Goal: Task Accomplishment & Management: Manage account settings

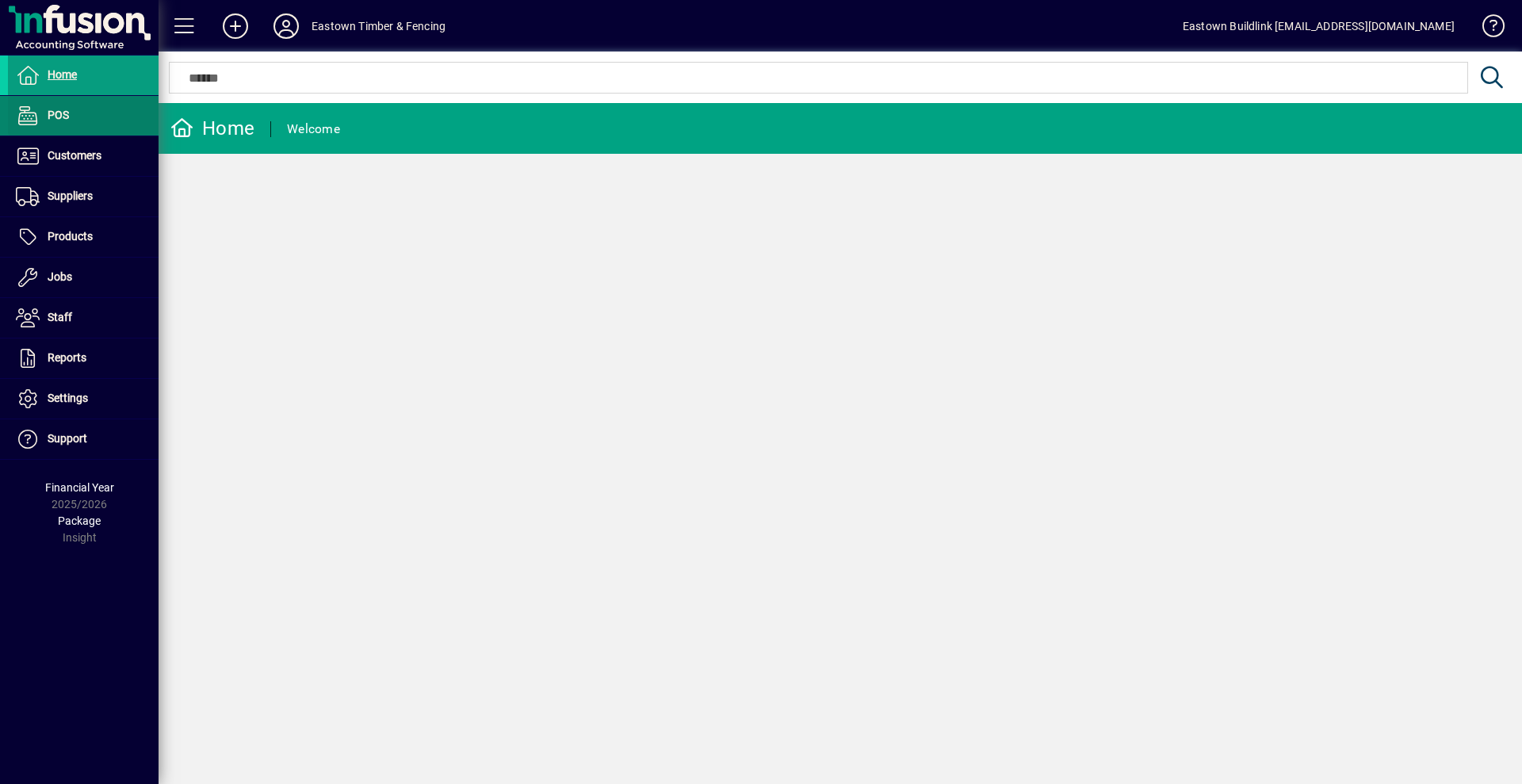
click at [53, 122] on span "POS" at bounding box center [58, 115] width 21 height 13
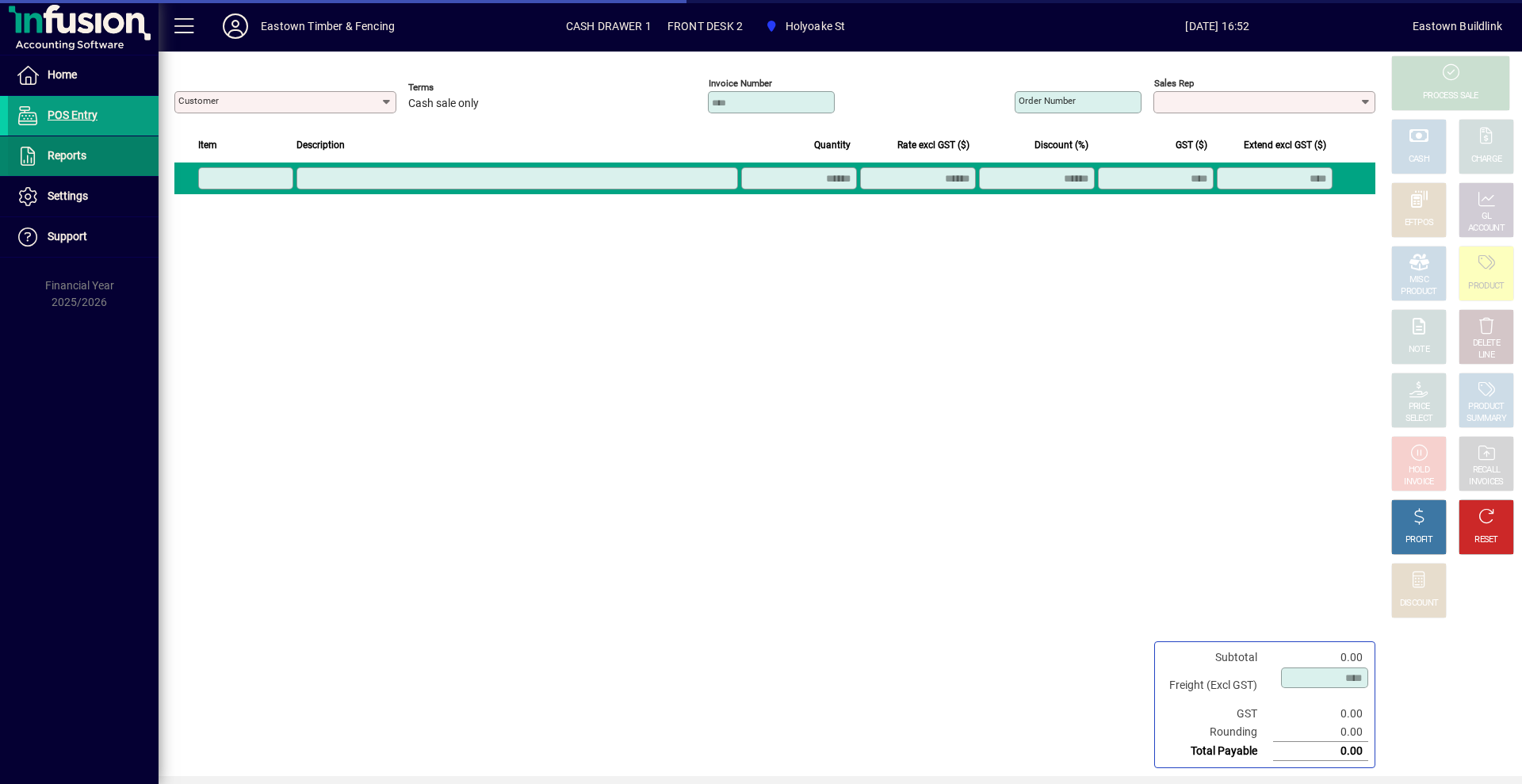
type input "**********"
click at [67, 168] on span at bounding box center [83, 156] width 151 height 38
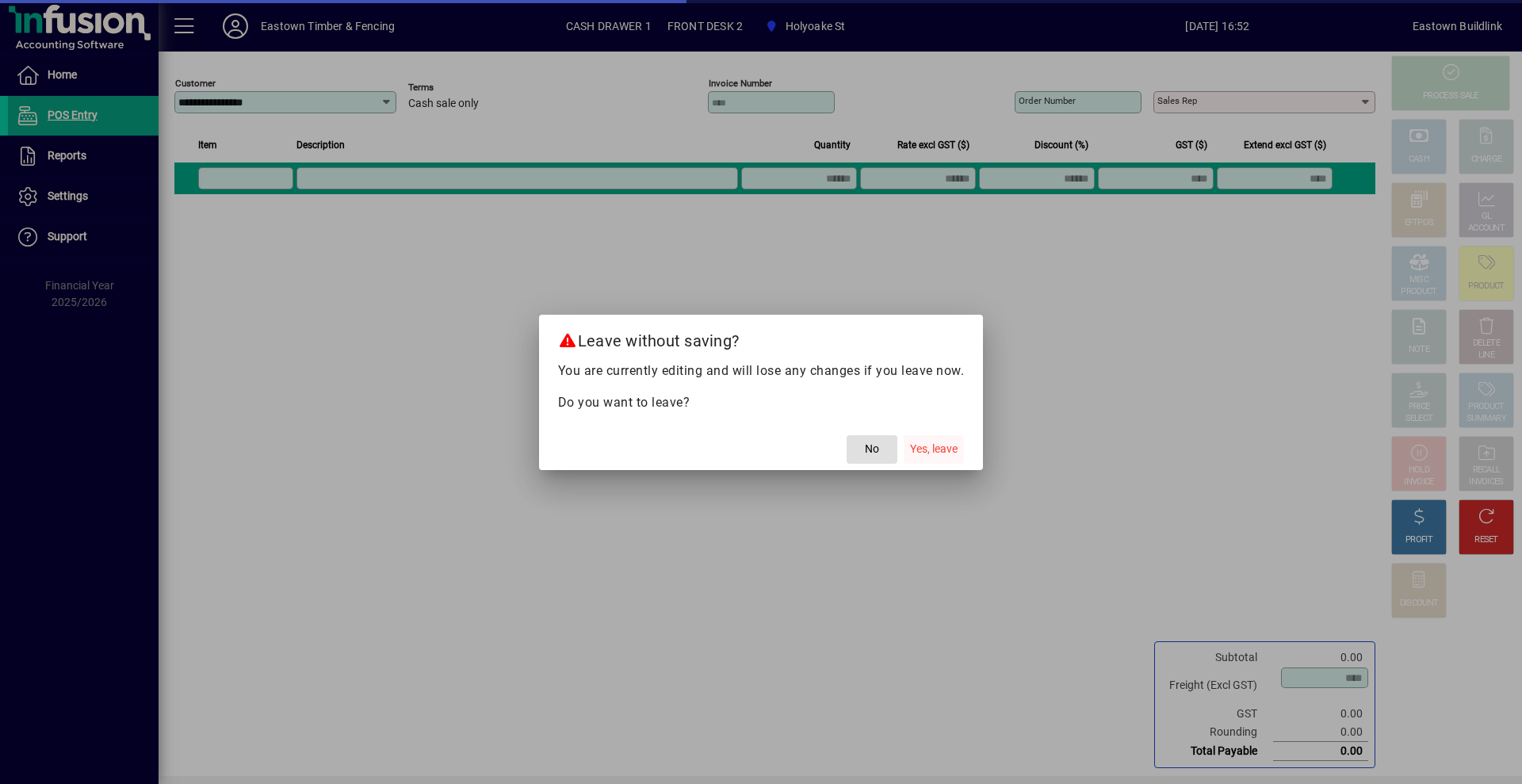
click at [953, 458] on span "button" at bounding box center [933, 450] width 60 height 38
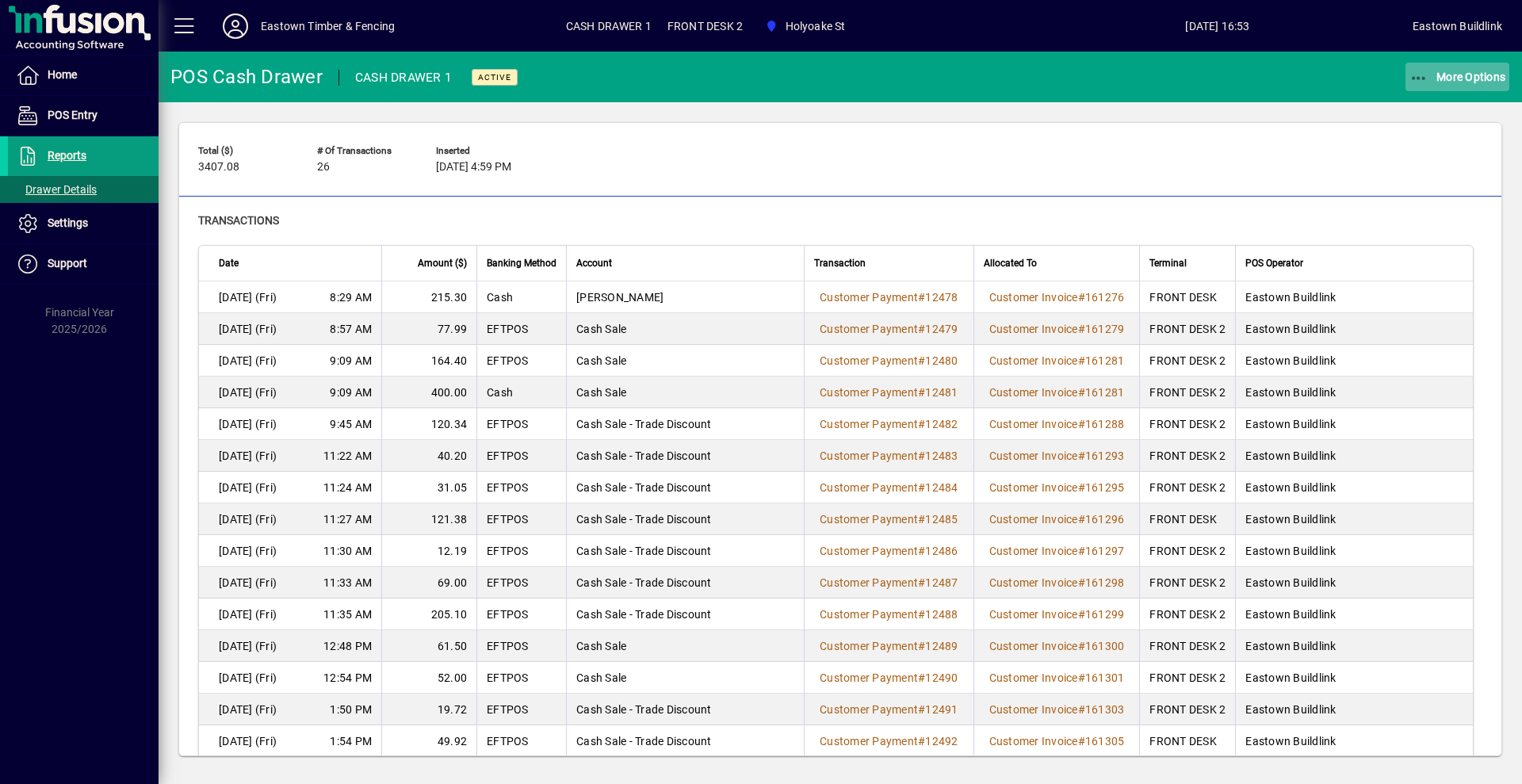
click at [1480, 72] on span "More Options" at bounding box center [1458, 77] width 97 height 13
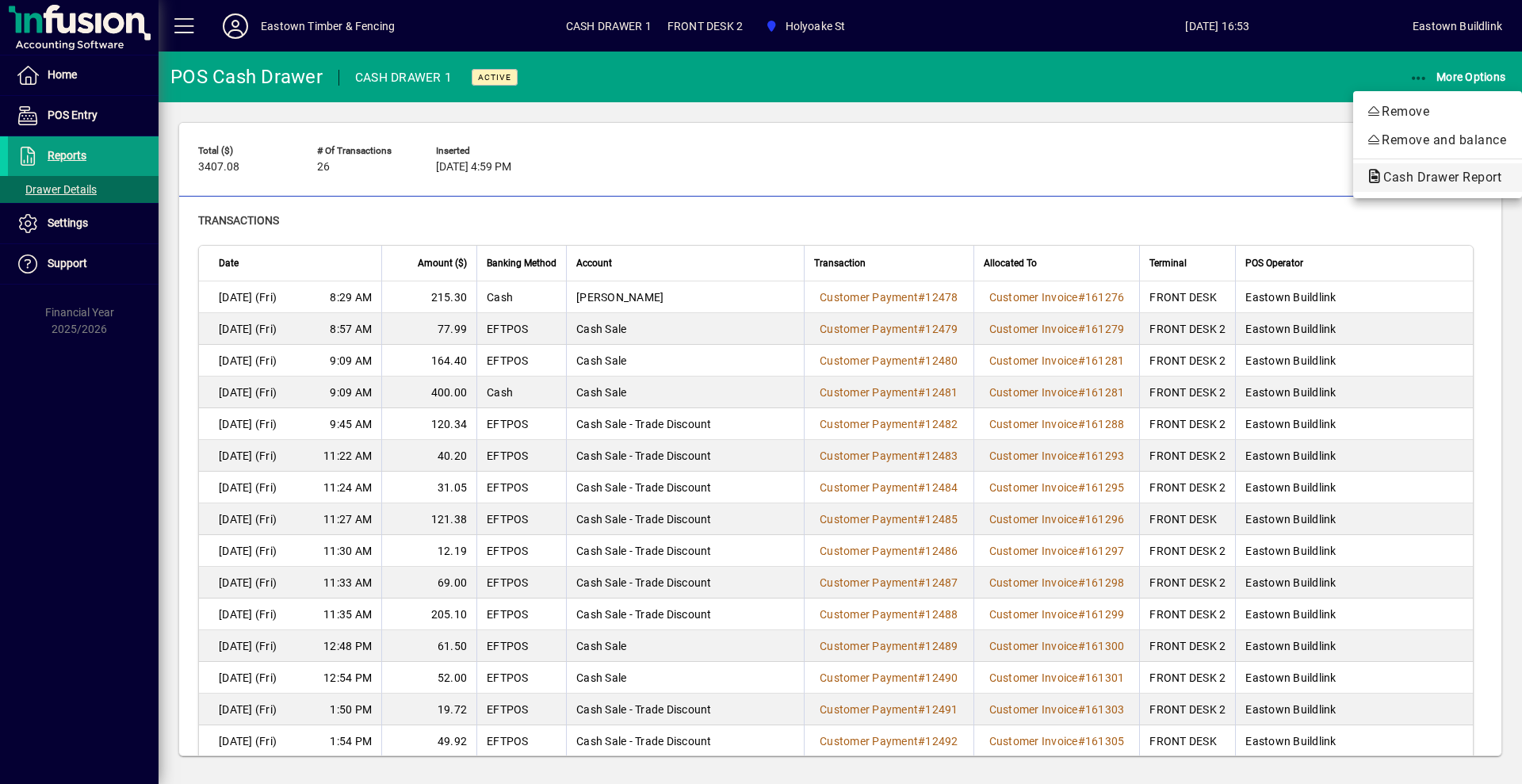
click at [1412, 178] on span "Cash Drawer Report" at bounding box center [1437, 177] width 144 height 15
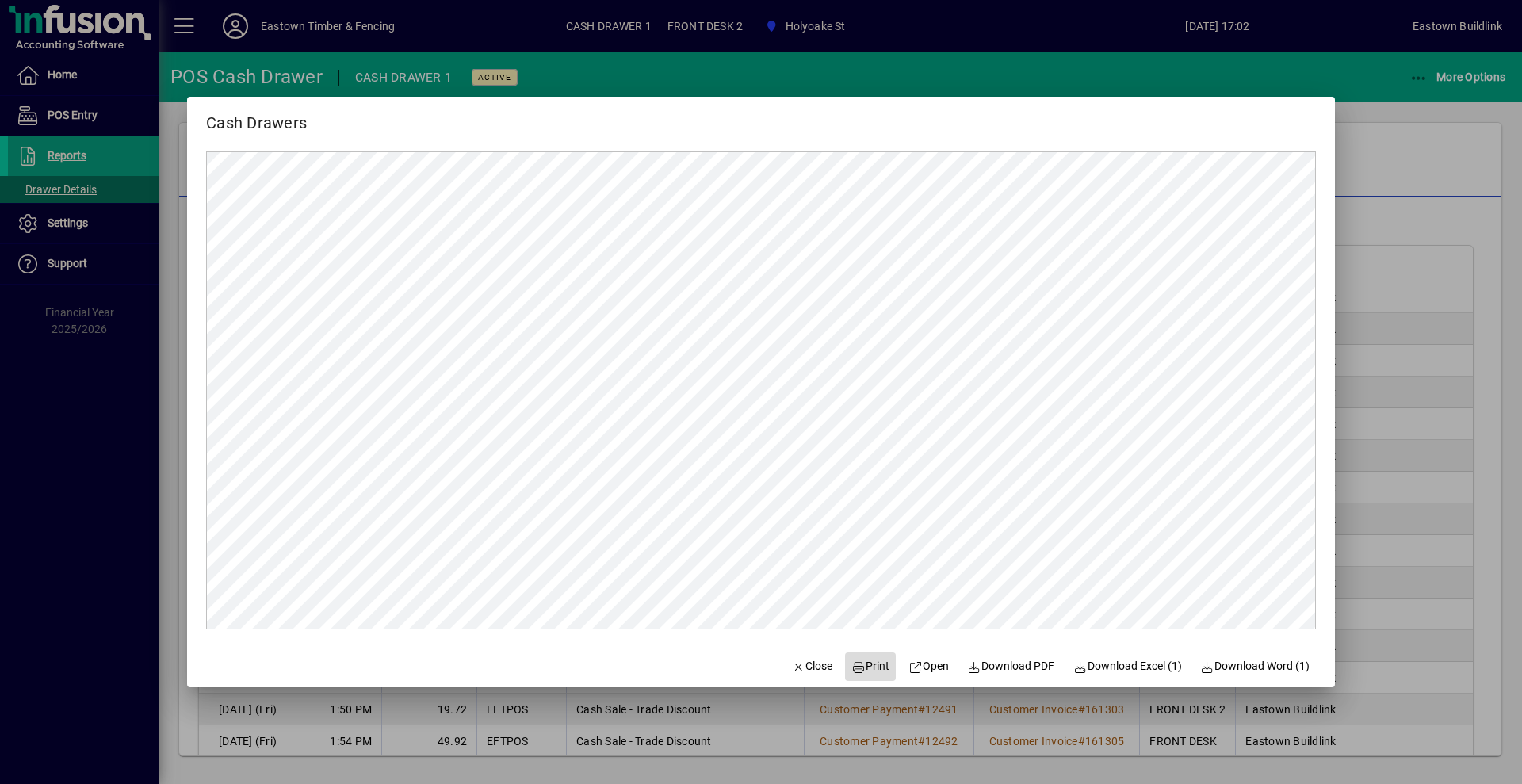
click at [868, 666] on span "Print" at bounding box center [871, 666] width 38 height 17
click at [800, 665] on span "Close" at bounding box center [813, 666] width 41 height 17
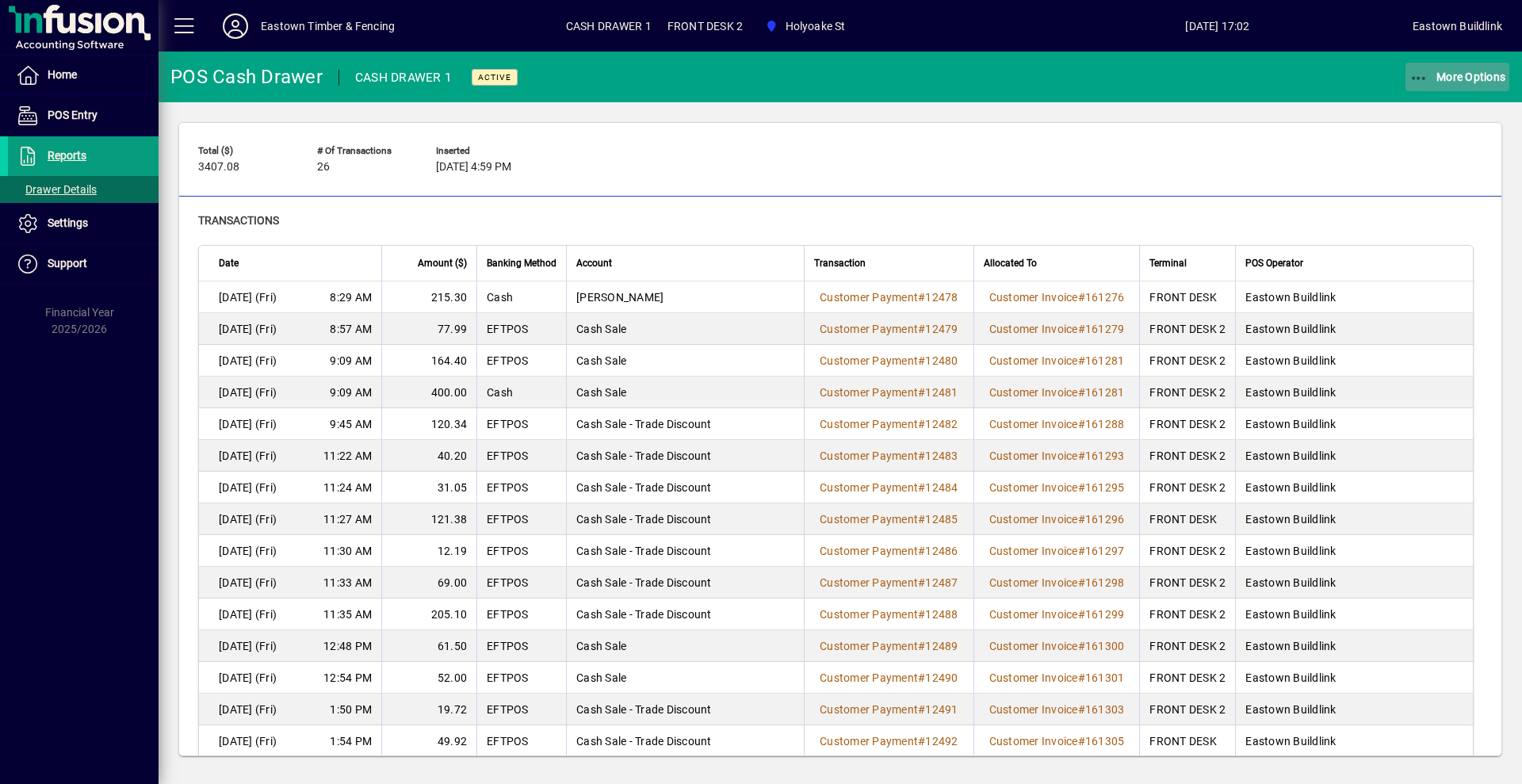
click at [1473, 75] on span "More Options" at bounding box center [1458, 77] width 97 height 13
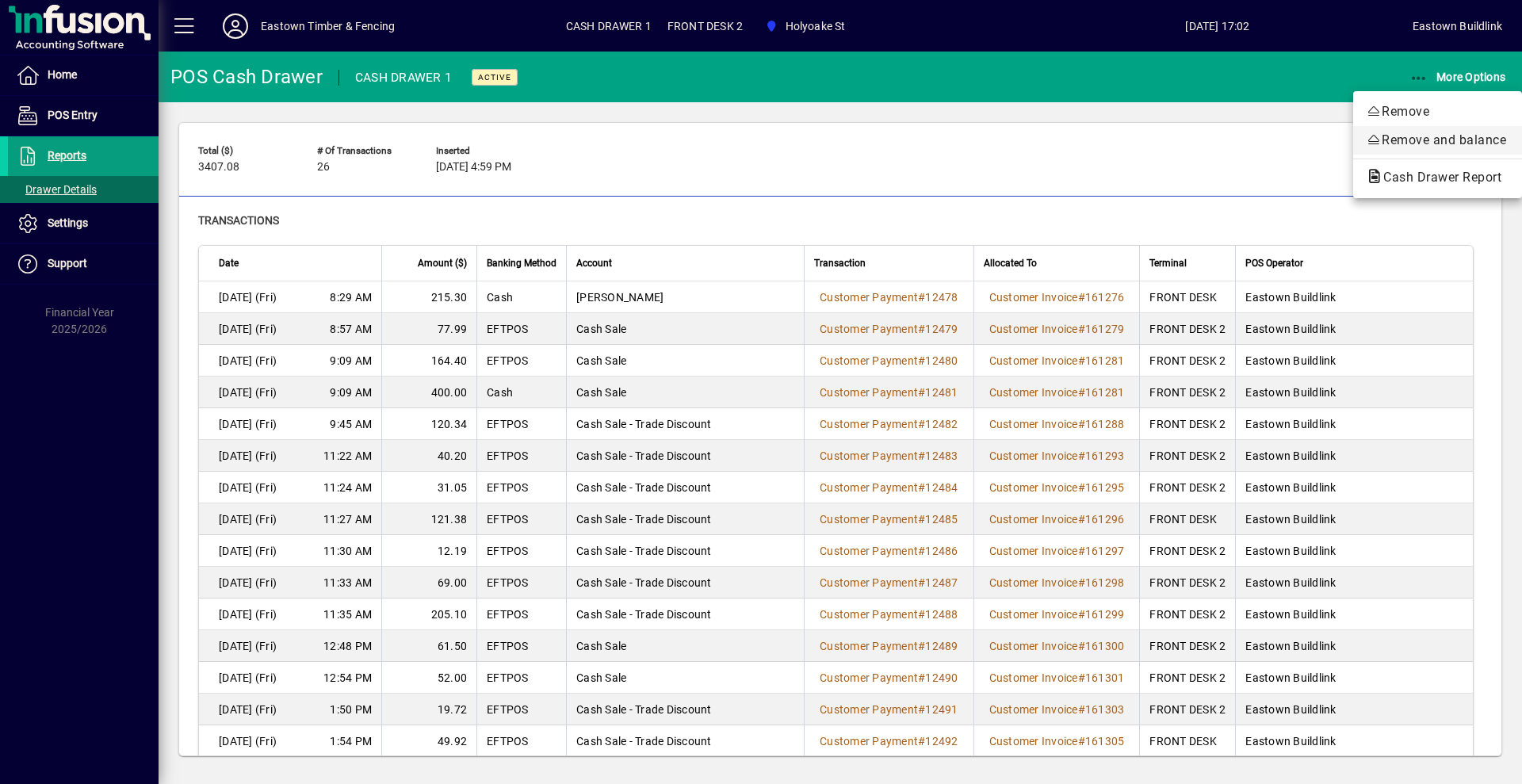
click at [1420, 148] on span "Remove and balance" at bounding box center [1437, 141] width 144 height 19
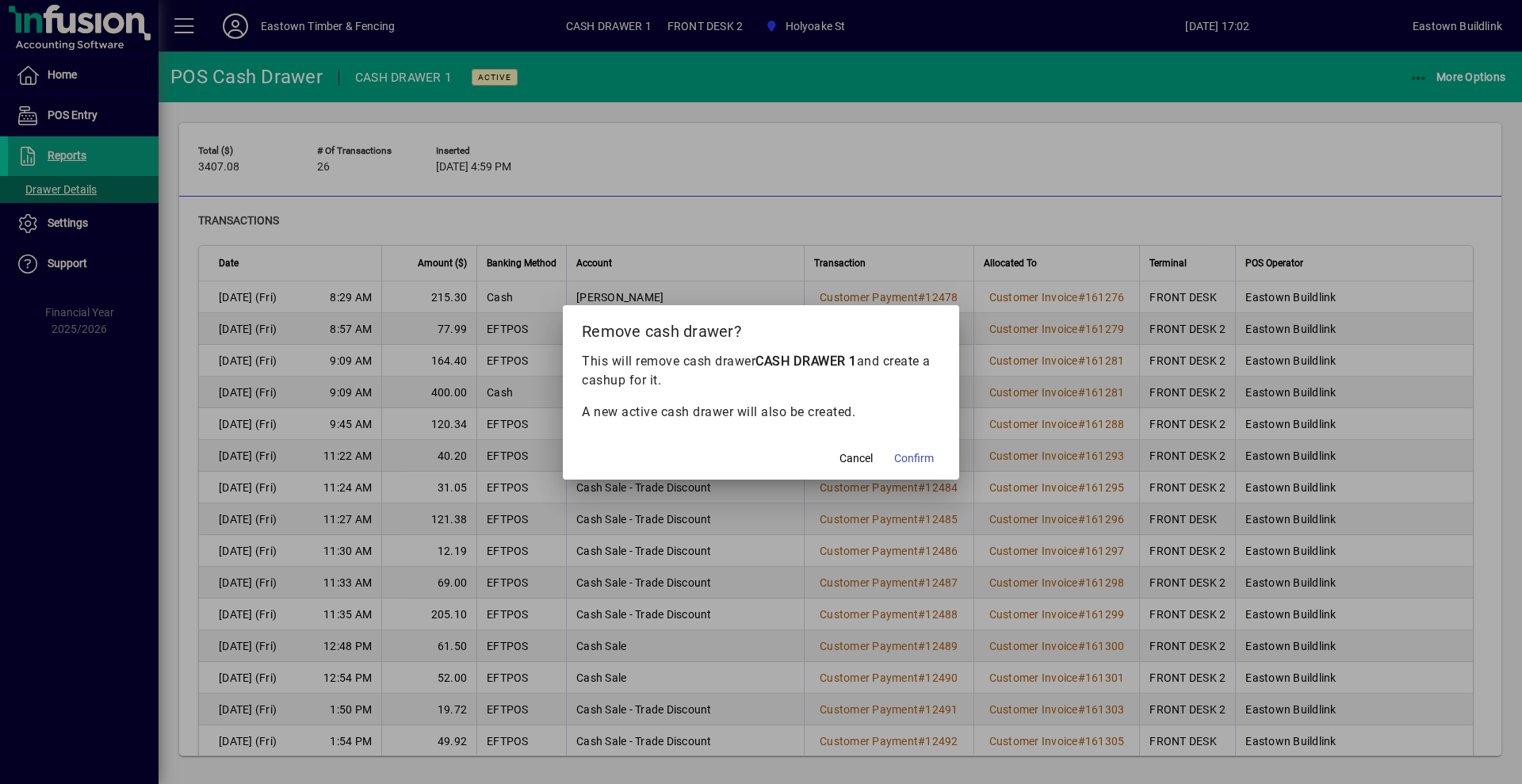
click at [916, 455] on span "Confirm" at bounding box center [914, 458] width 40 height 17
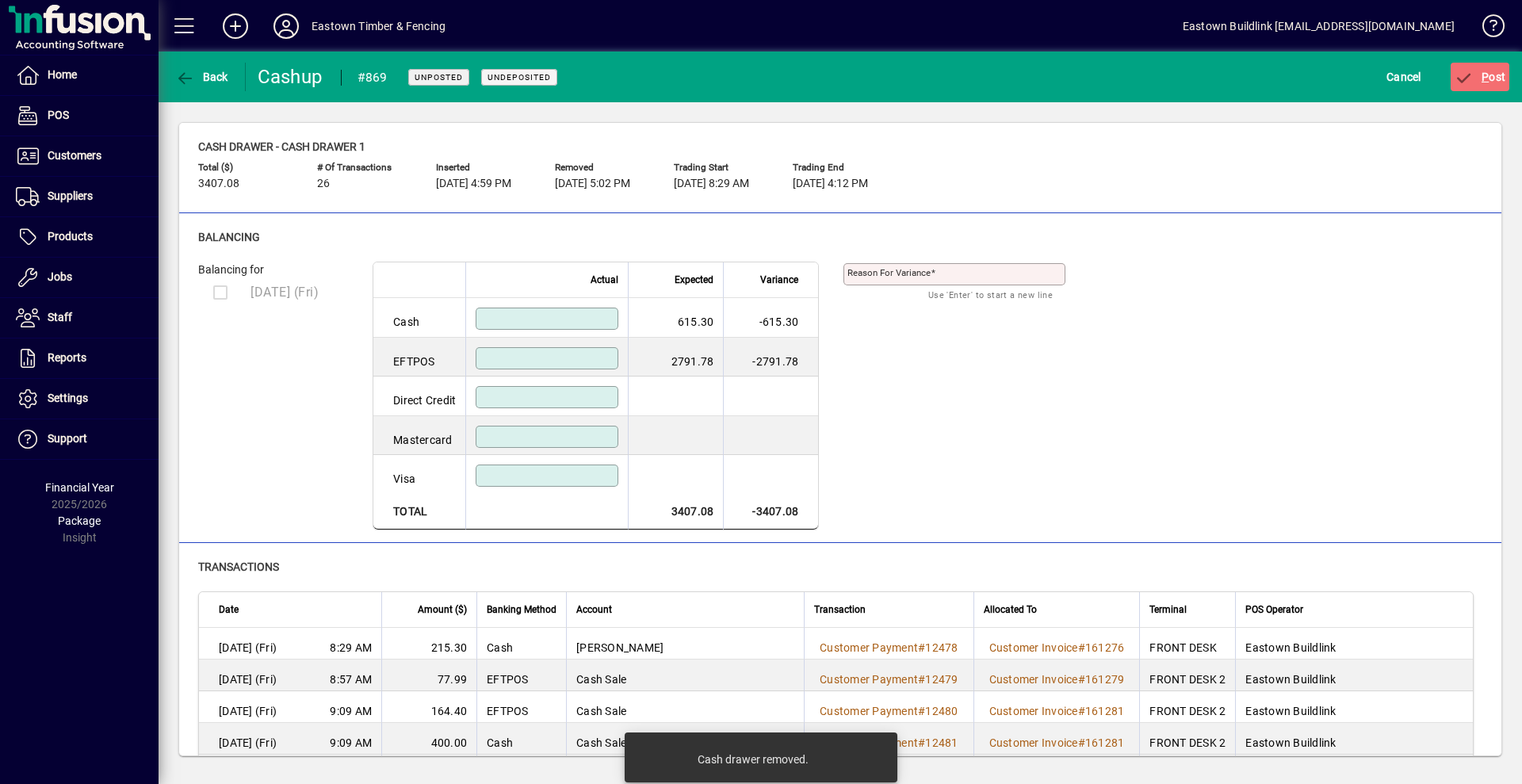
click at [556, 311] on div at bounding box center [547, 319] width 143 height 22
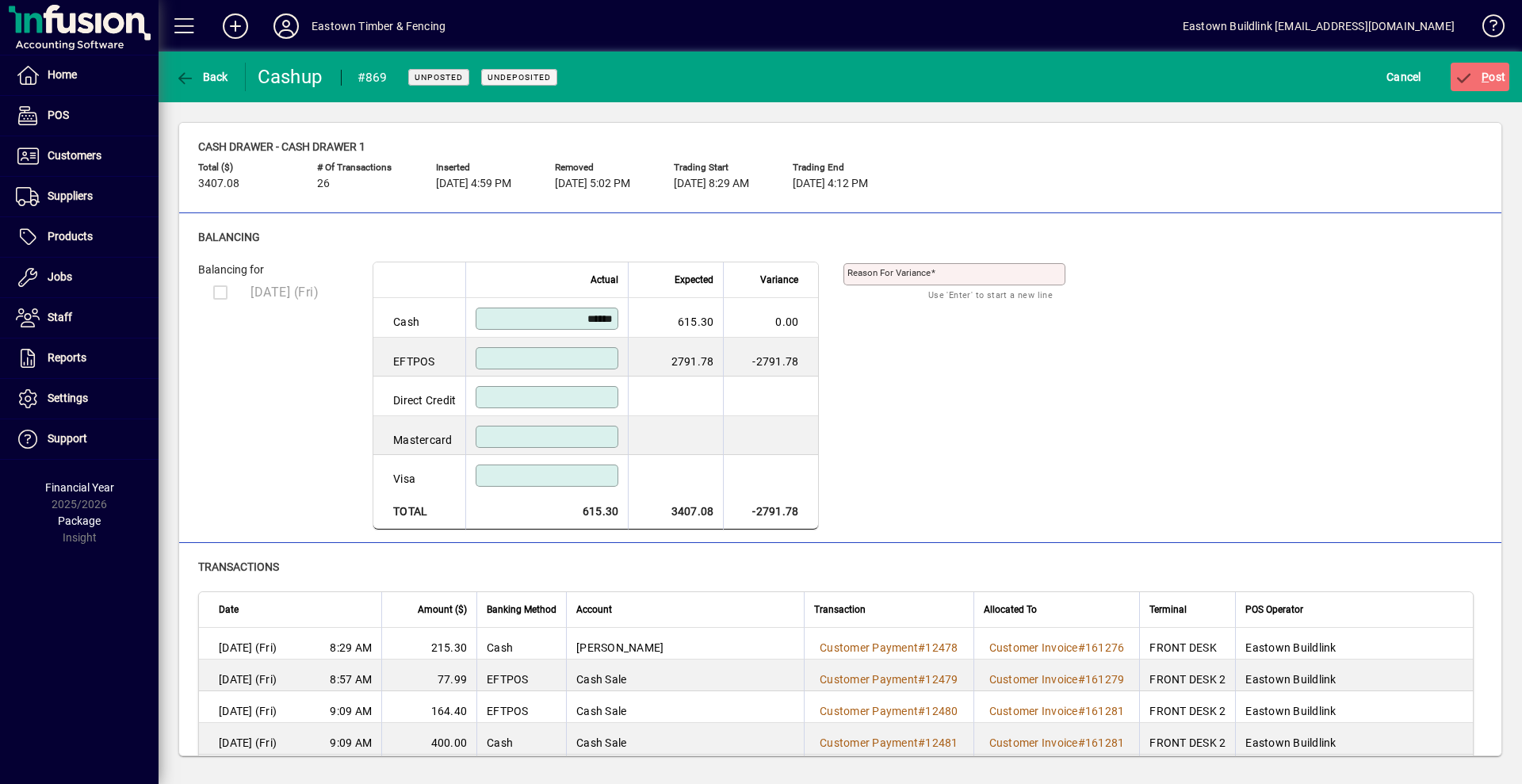
type input "******"
click at [584, 359] on input at bounding box center [549, 358] width 138 height 13
type input "*******"
click at [1488, 79] on span "P" at bounding box center [1485, 77] width 7 height 13
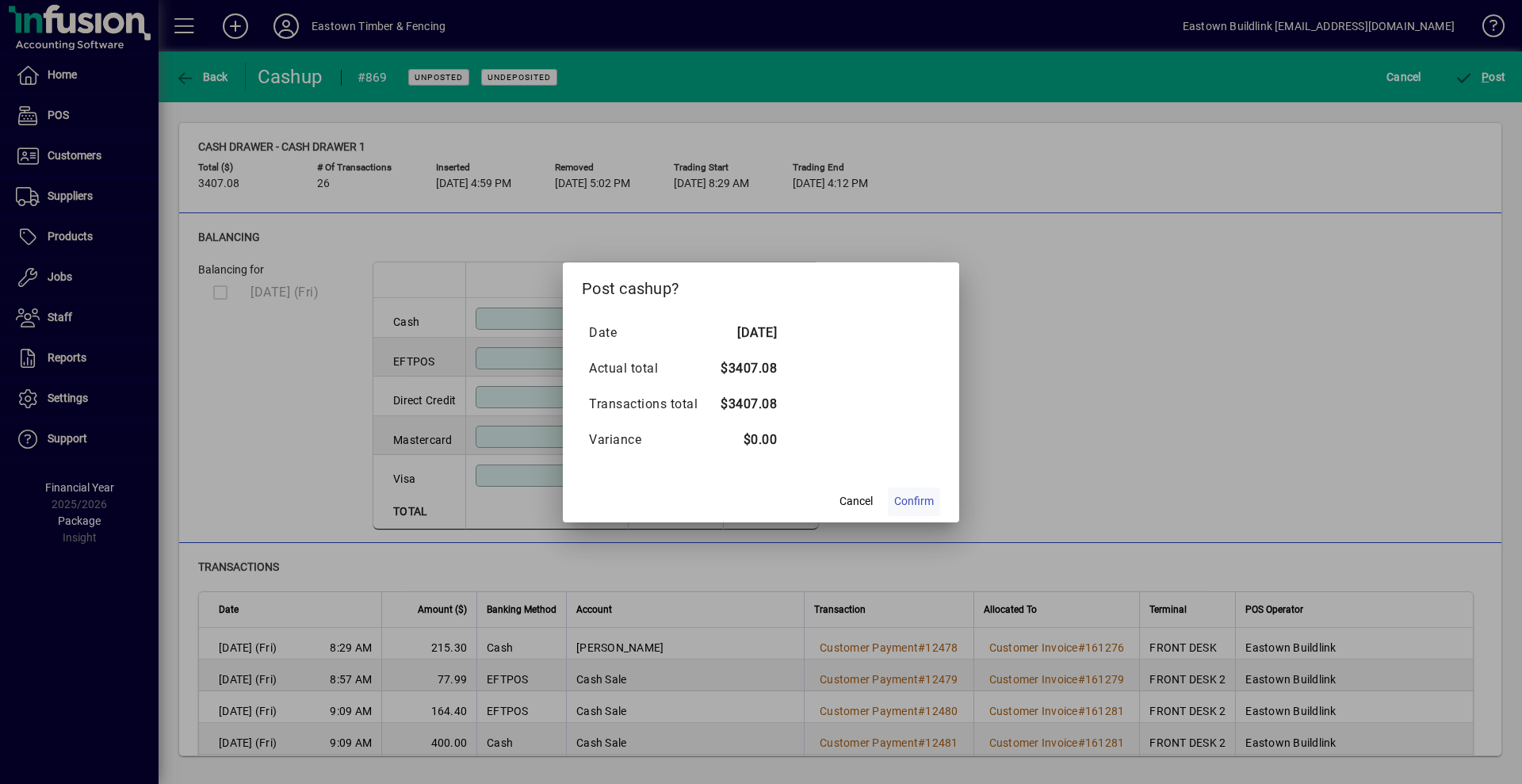
click at [913, 502] on span "Confirm" at bounding box center [914, 501] width 40 height 17
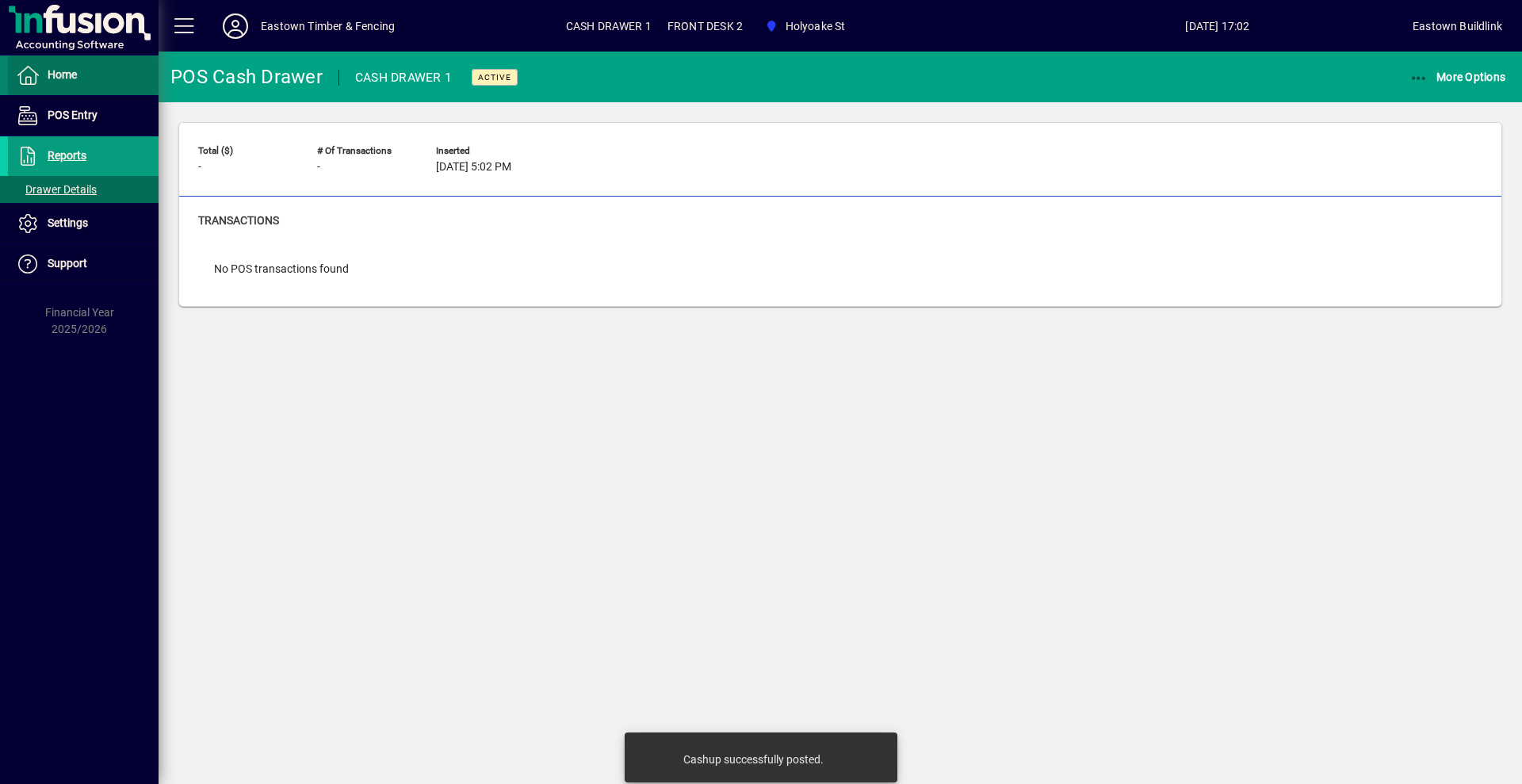
click at [62, 75] on span "Home" at bounding box center [62, 75] width 29 height 13
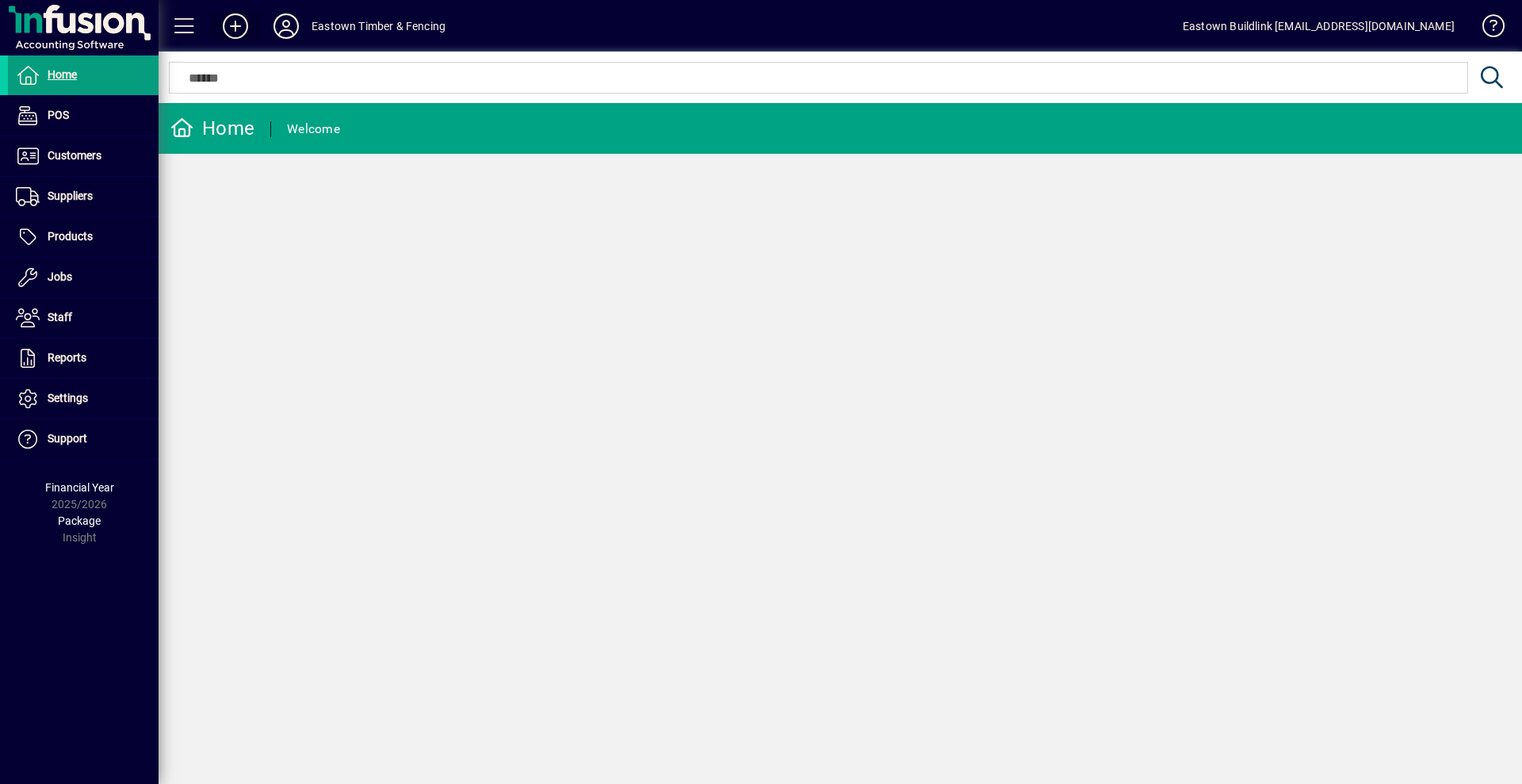
click at [234, 27] on icon at bounding box center [235, 26] width 32 height 25
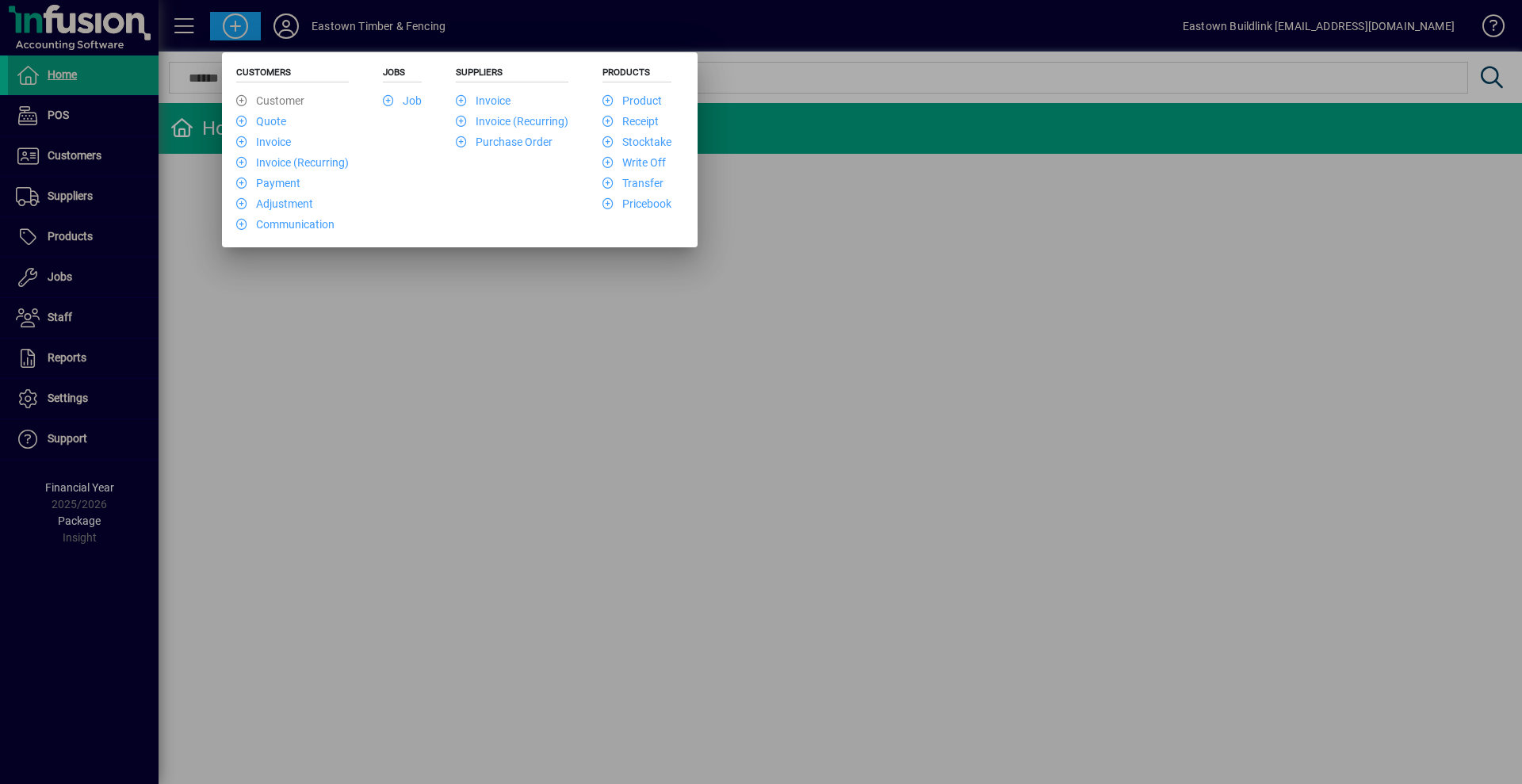
click at [210, 324] on div at bounding box center [761, 392] width 1522 height 784
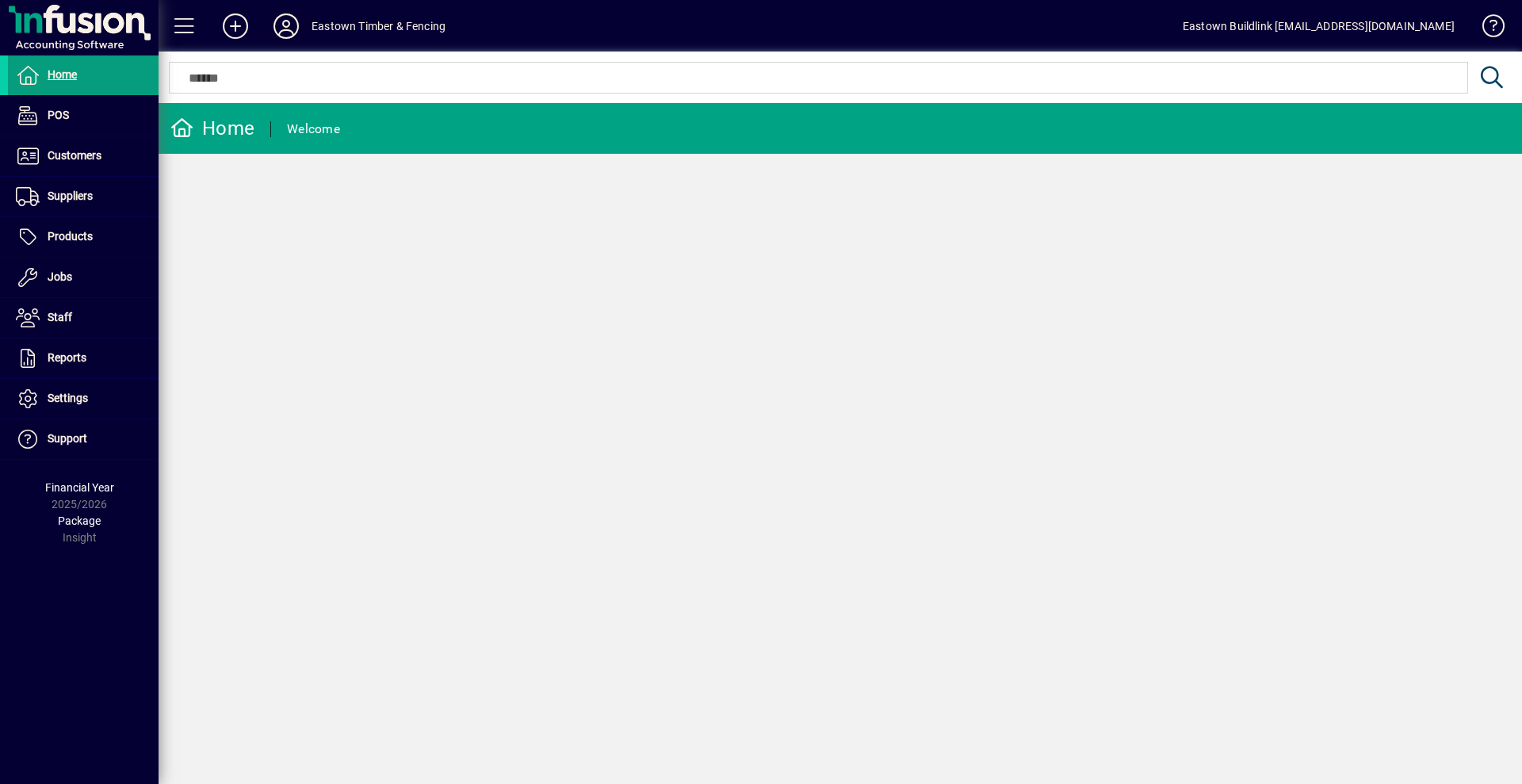
click at [286, 29] on icon at bounding box center [286, 26] width 32 height 25
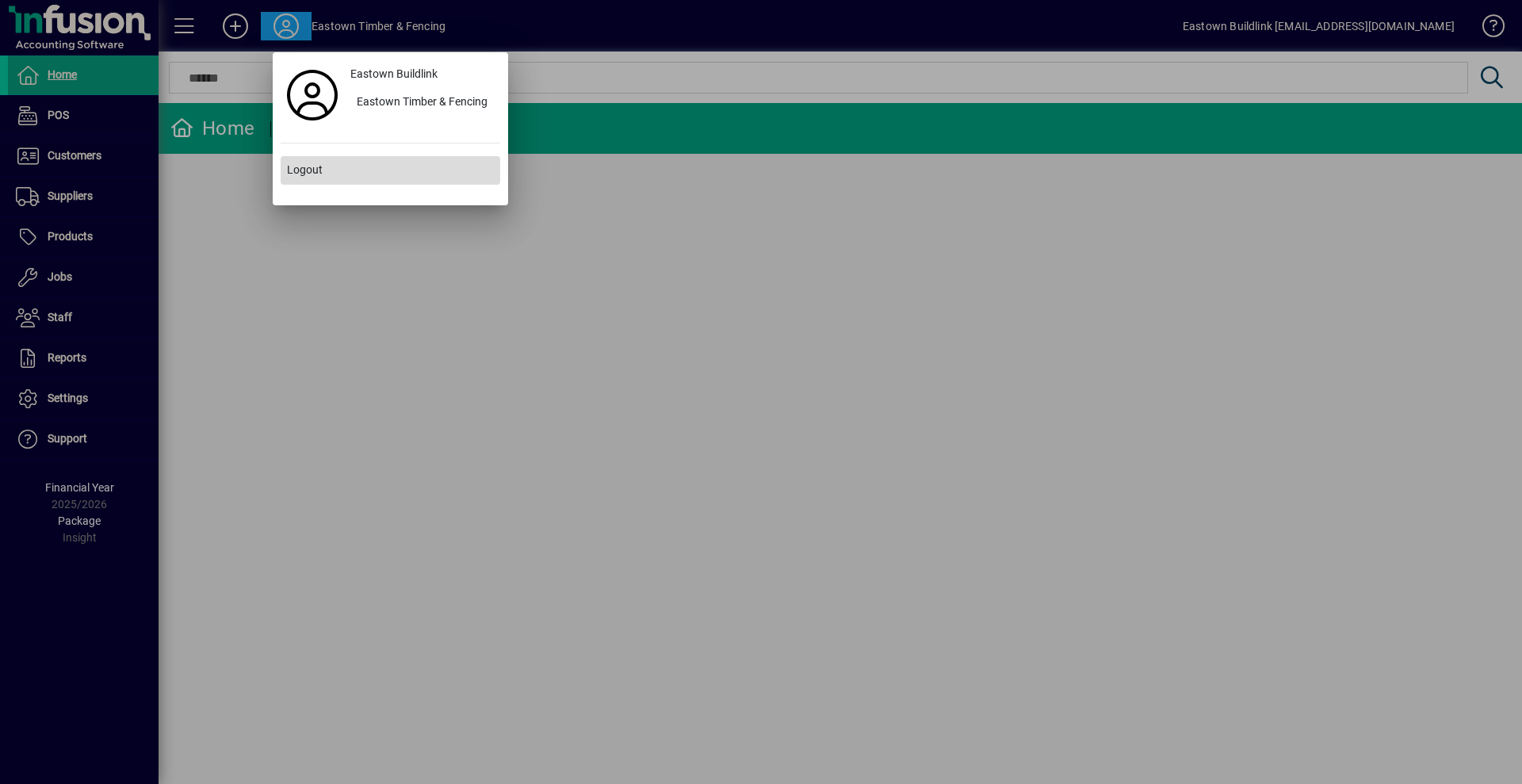
click at [313, 171] on span "Logout" at bounding box center [304, 170] width 36 height 17
